Goal: Task Accomplishment & Management: Use online tool/utility

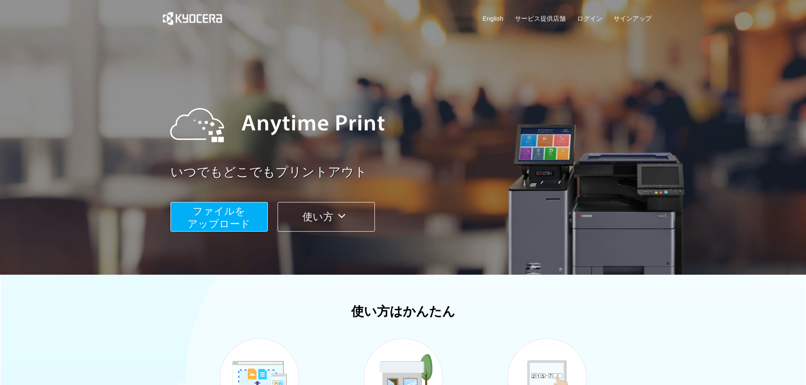
click at [234, 219] on span "ファイルを ​​アップロード" at bounding box center [218, 218] width 63 height 24
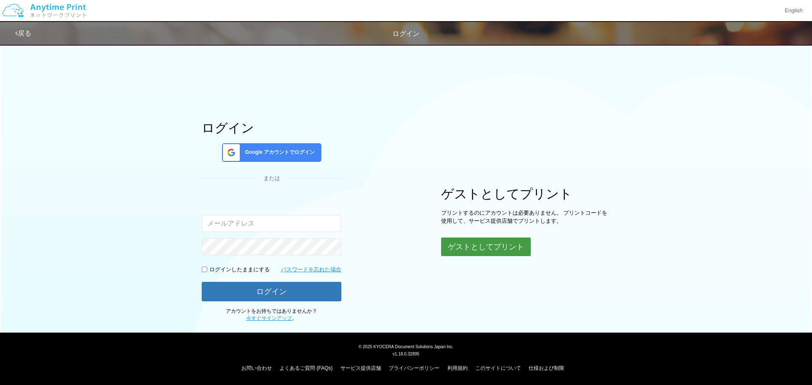
click at [488, 248] on button "ゲストとしてプリント" at bounding box center [486, 247] width 90 height 19
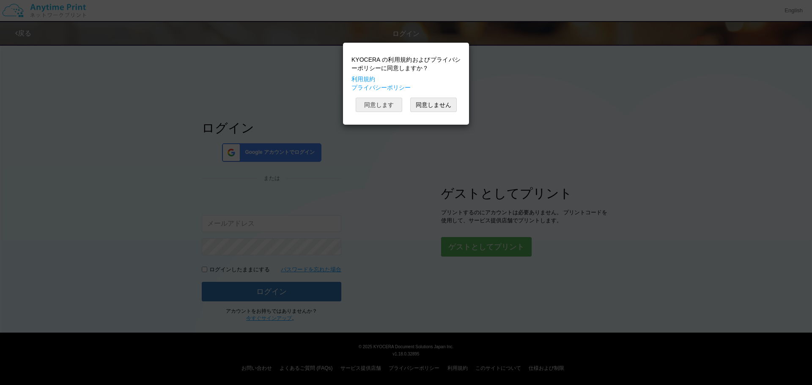
click at [377, 100] on button "同意します" at bounding box center [379, 105] width 47 height 14
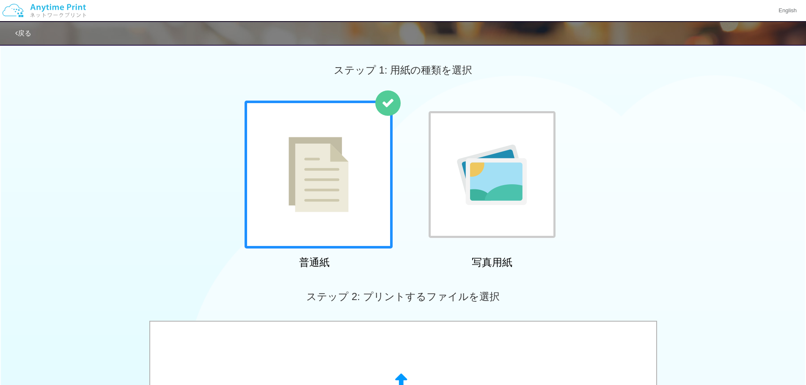
click at [342, 194] on img at bounding box center [318, 174] width 60 height 75
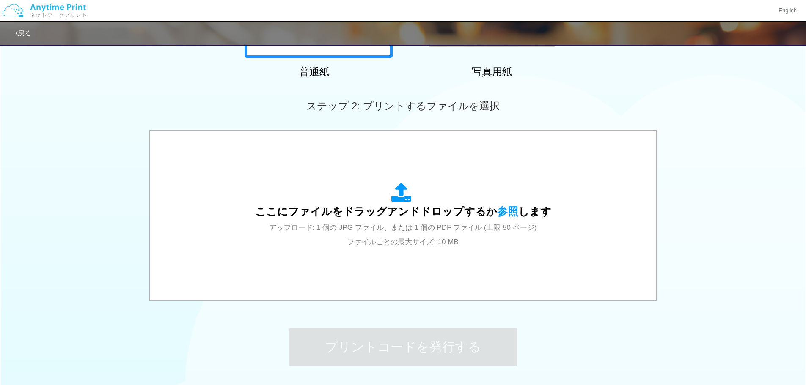
scroll to position [211, 0]
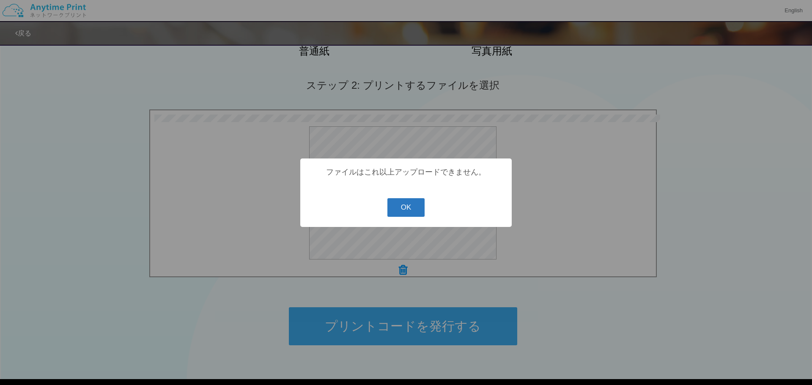
click at [401, 207] on button "OK" at bounding box center [406, 207] width 38 height 19
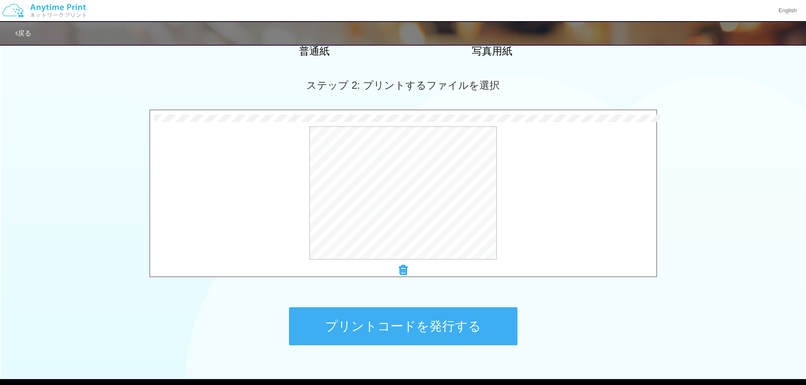
scroll to position [254, 0]
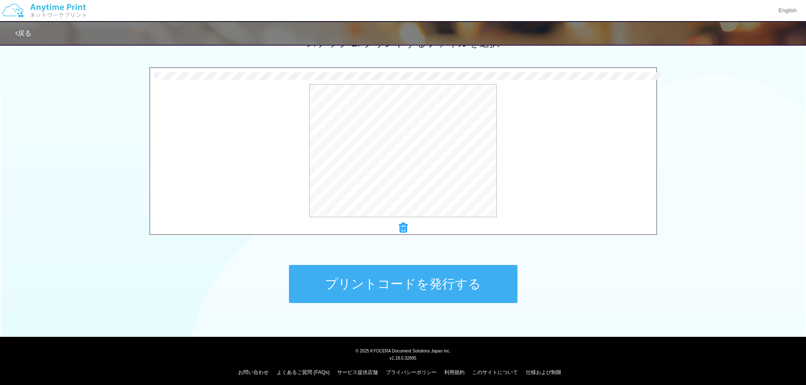
click at [429, 289] on button "プリントコードを発行する" at bounding box center [403, 284] width 228 height 38
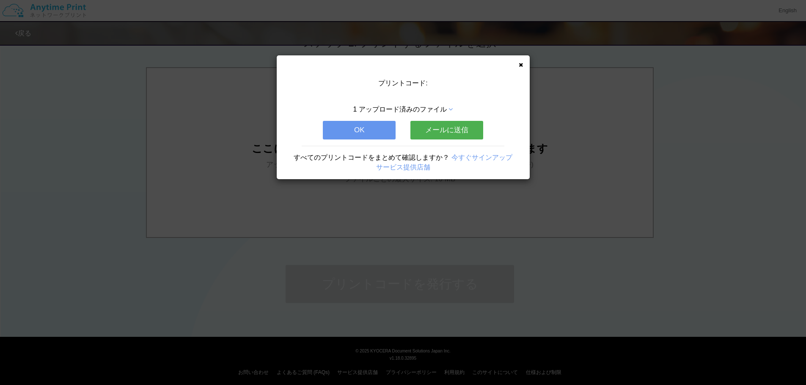
scroll to position [0, 0]
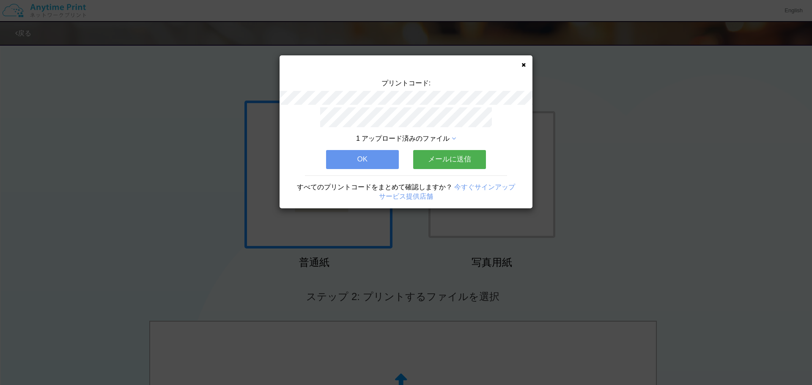
click at [438, 166] on div "1 アップロード済みのファイル OK メールに送信 すべてのプリントコードをまとめて確認しますか？ 今すぐサインアップ サービス提供店舗" at bounding box center [406, 157] width 253 height 101
click at [439, 155] on button "メールに送信" at bounding box center [449, 159] width 73 height 19
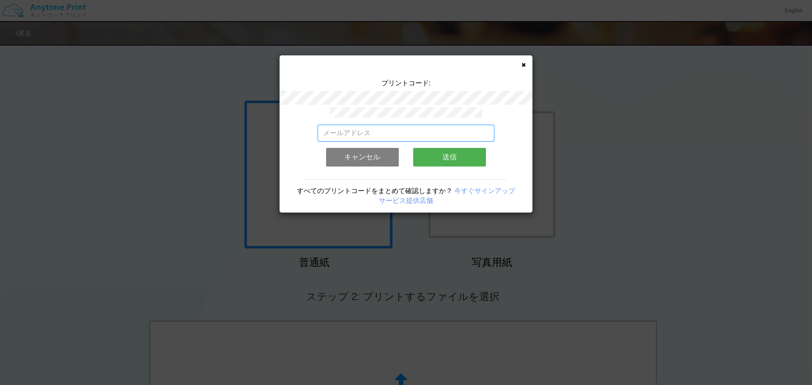
click at [378, 129] on input "email" at bounding box center [406, 133] width 177 height 17
type input "[PERSON_NAME][DOMAIN_NAME][EMAIL_ADDRESS][DOMAIN_NAME]"
click at [436, 151] on button "送信" at bounding box center [449, 157] width 73 height 19
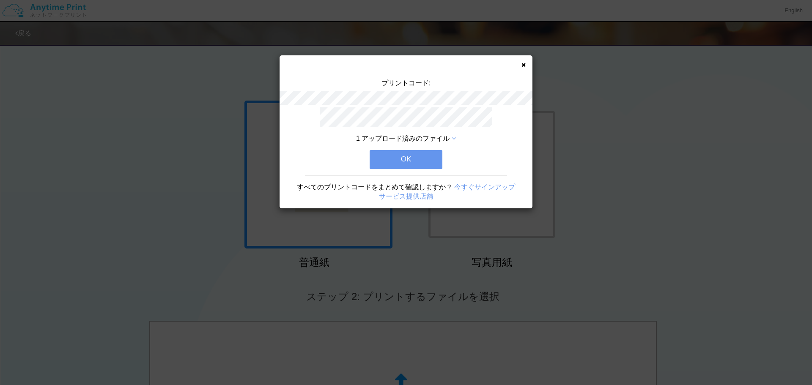
click at [406, 160] on button "OK" at bounding box center [406, 159] width 73 height 19
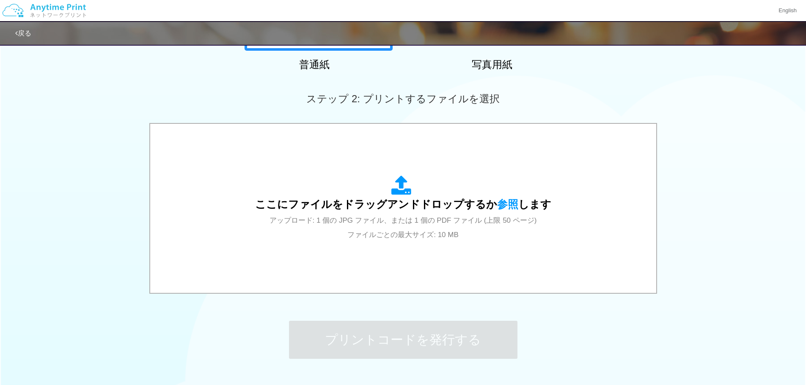
scroll to position [211, 0]
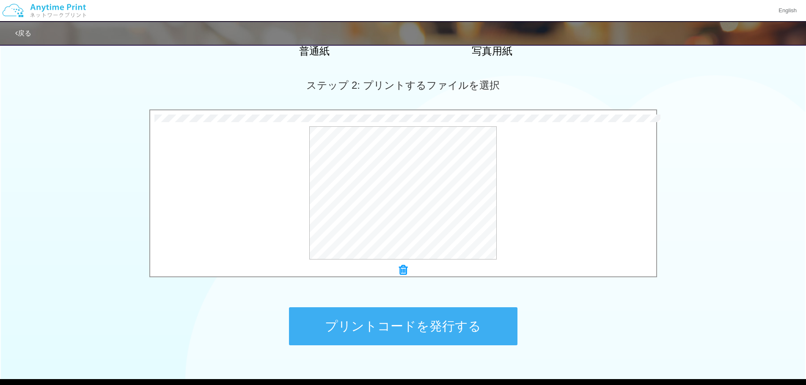
click at [407, 331] on button "プリントコードを発行する" at bounding box center [403, 326] width 228 height 38
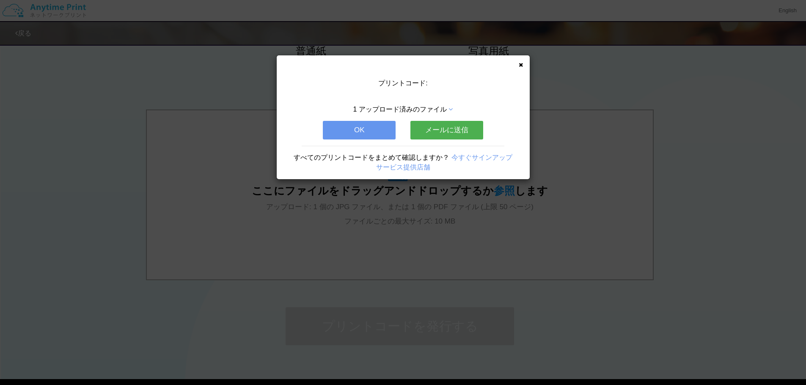
scroll to position [0, 0]
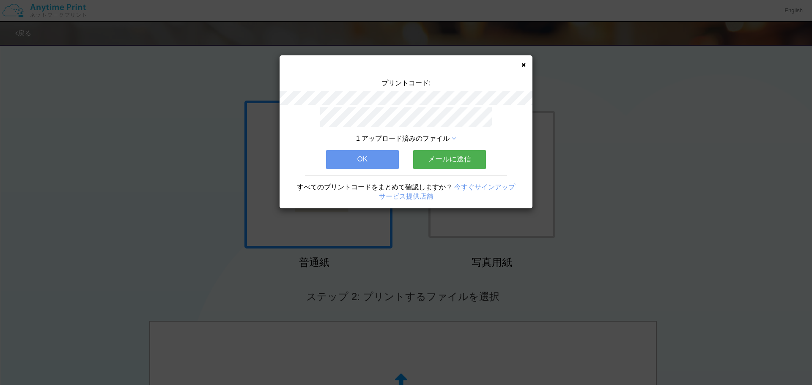
click at [450, 153] on button "メールに送信" at bounding box center [449, 159] width 73 height 19
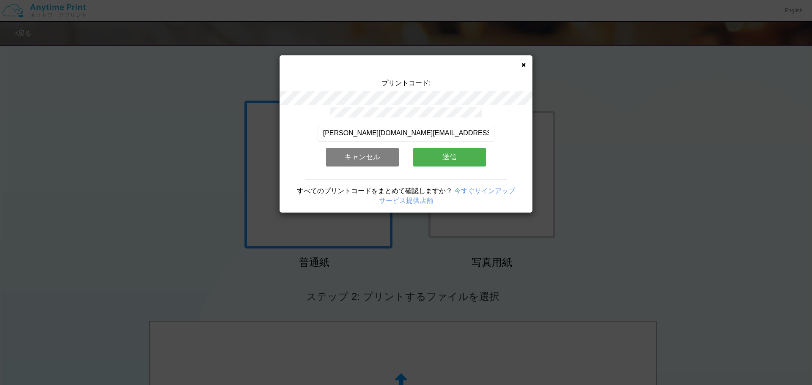
click at [450, 156] on button "送信" at bounding box center [449, 157] width 73 height 19
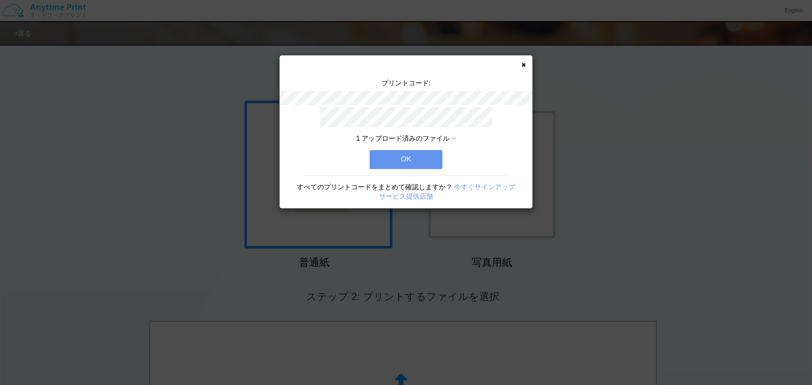
click at [403, 156] on button "OK" at bounding box center [406, 159] width 73 height 19
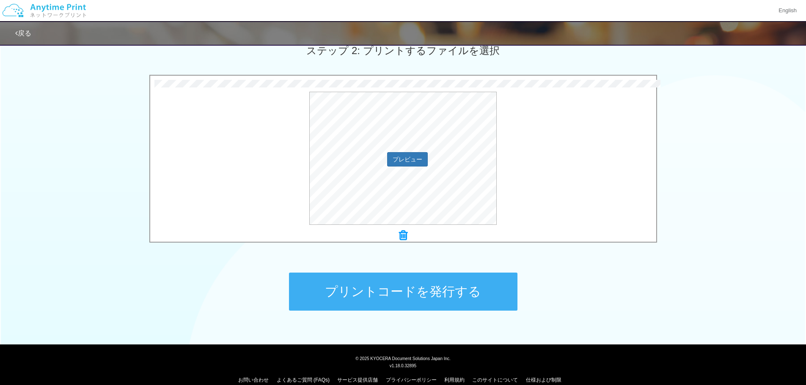
scroll to position [258, 0]
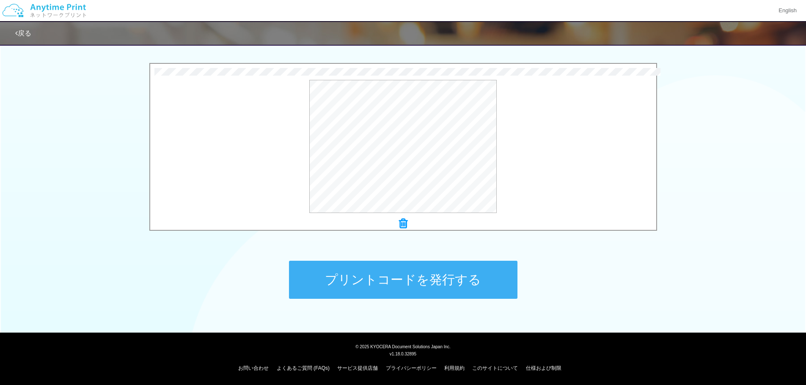
click at [419, 276] on button "プリントコードを発行する" at bounding box center [403, 280] width 228 height 38
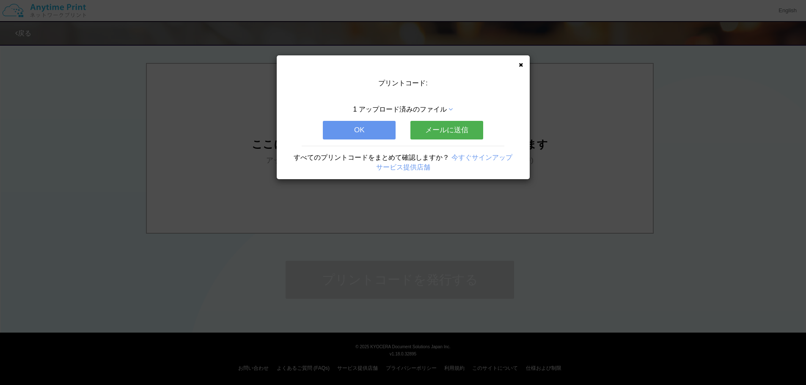
scroll to position [0, 0]
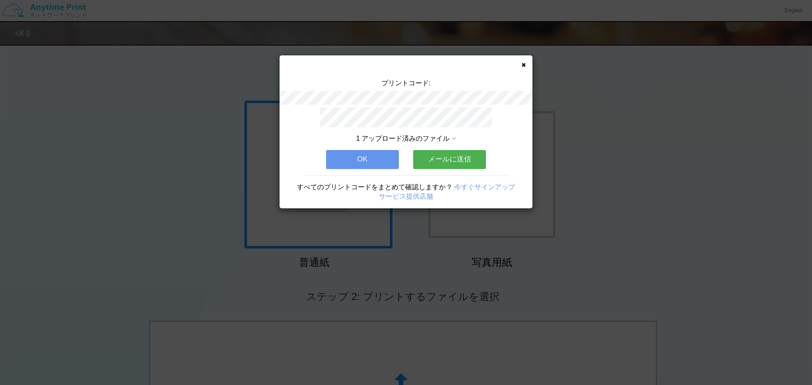
click at [433, 157] on button "メールに送信" at bounding box center [449, 159] width 73 height 19
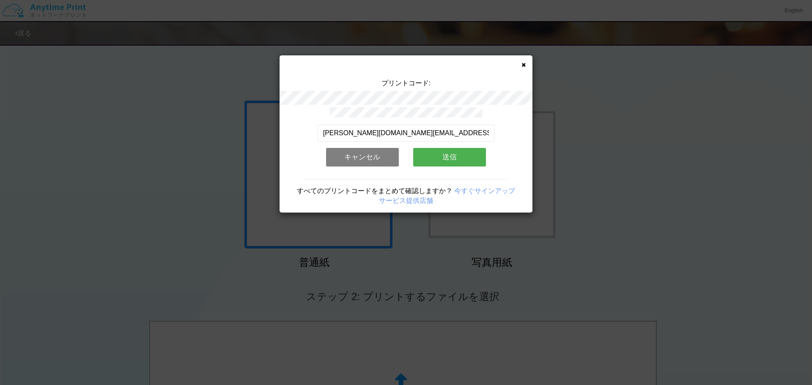
click at [433, 157] on button "送信" at bounding box center [449, 157] width 73 height 19
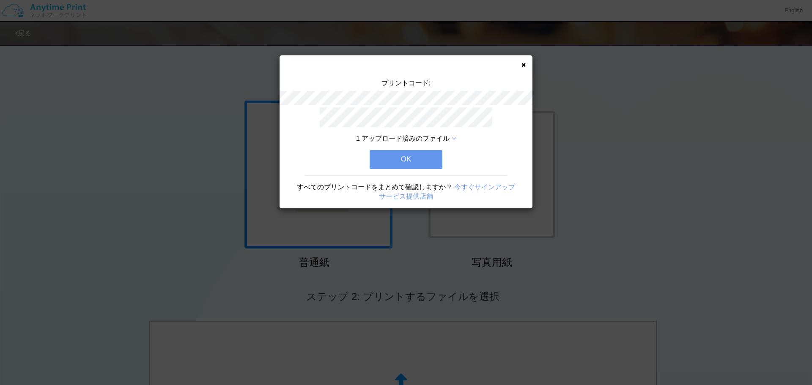
click at [411, 157] on button "OK" at bounding box center [406, 159] width 73 height 19
